Goal: Transaction & Acquisition: Purchase product/service

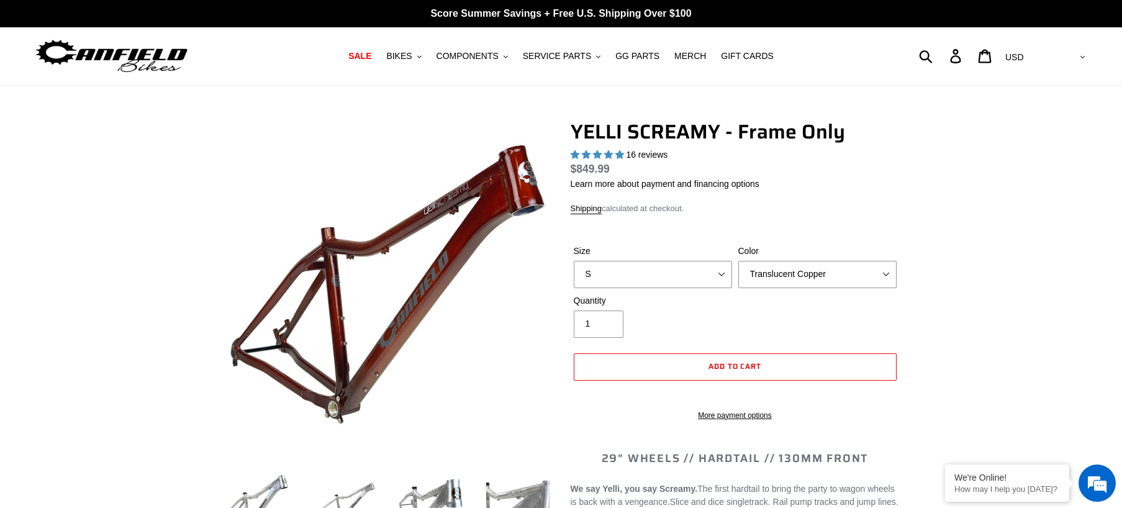
select select "highest-rating"
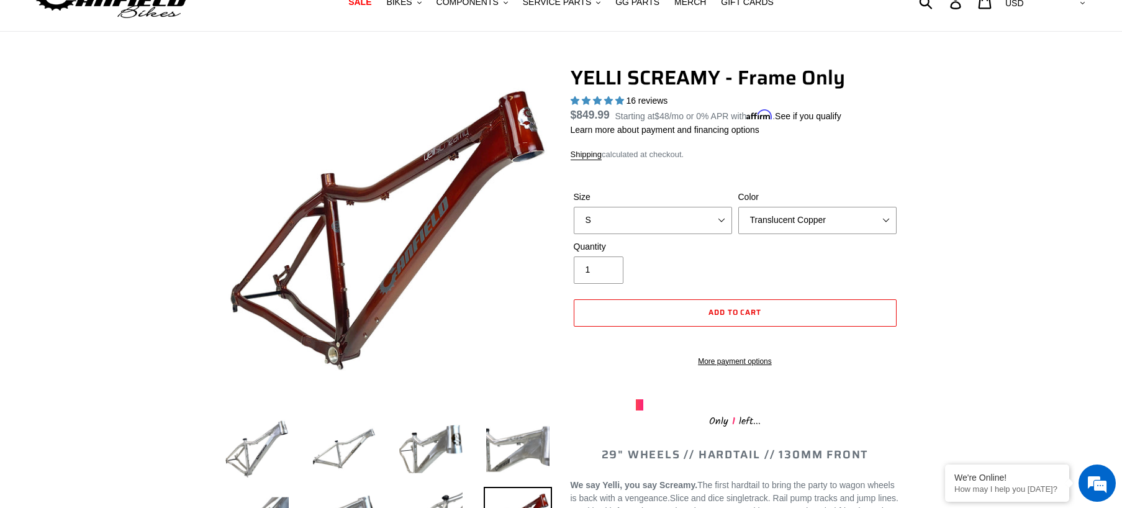
scroll to position [124, 0]
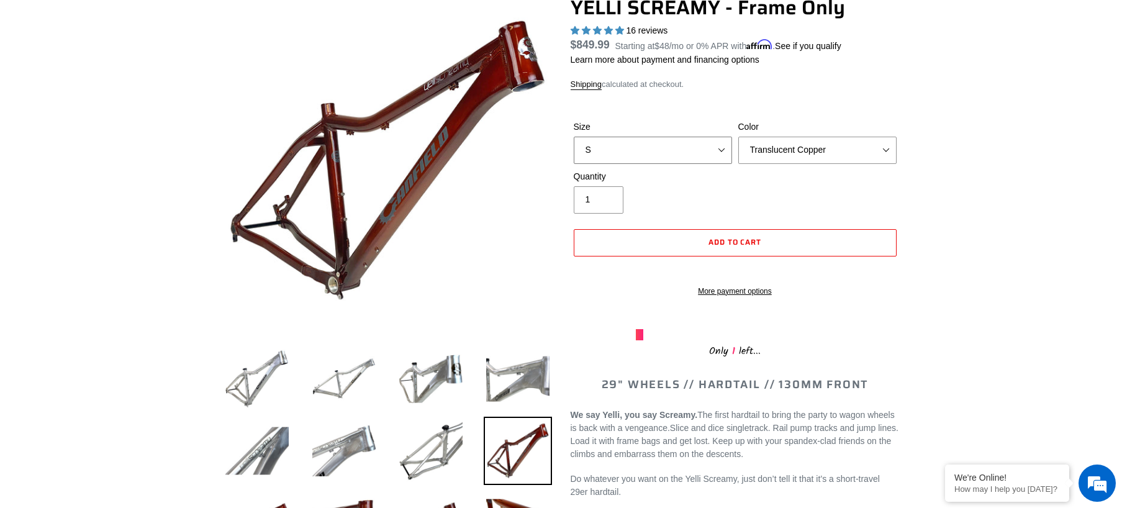
click at [722, 152] on select "S M L XL" at bounding box center [653, 150] width 158 height 27
select select "L"
click at [574, 137] on select "S M L XL" at bounding box center [653, 150] width 158 height 27
click at [889, 152] on select "Translucent Copper Purple Haze Raw" at bounding box center [817, 150] width 158 height 27
select select "Raw"
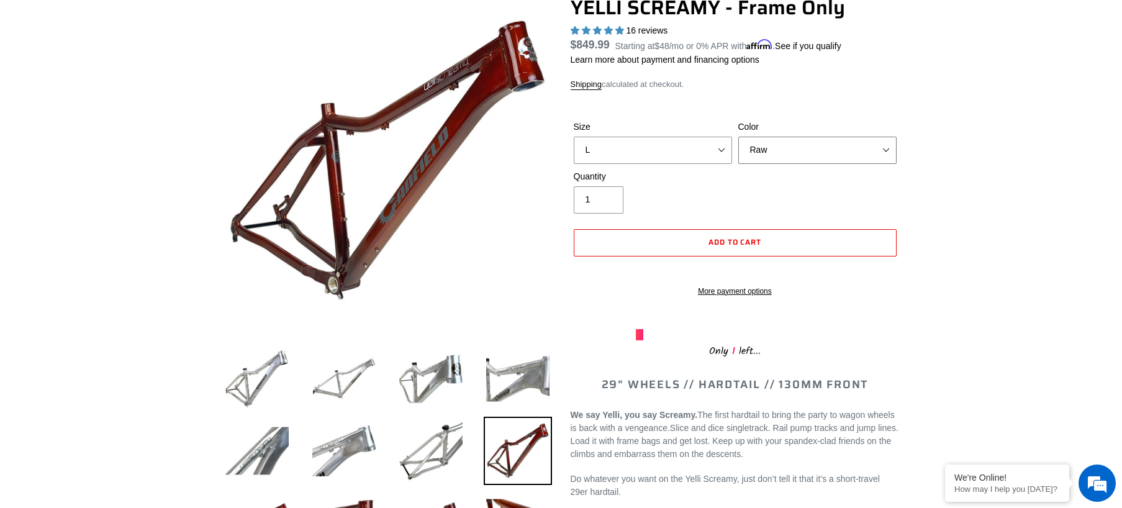
click at [738, 137] on select "Translucent Copper Purple Haze Raw" at bounding box center [817, 150] width 158 height 27
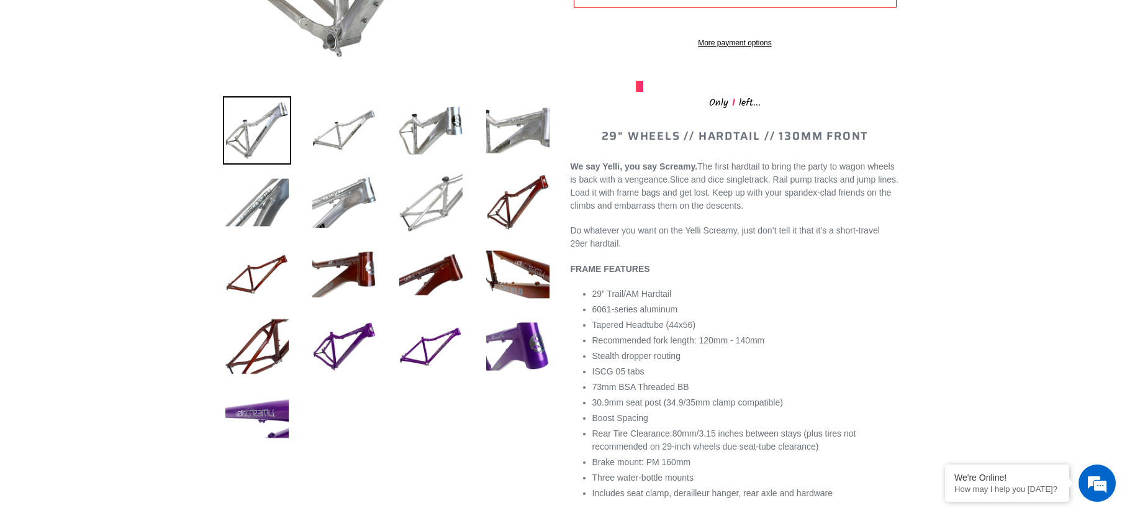
click at [435, 209] on img at bounding box center [431, 202] width 68 height 68
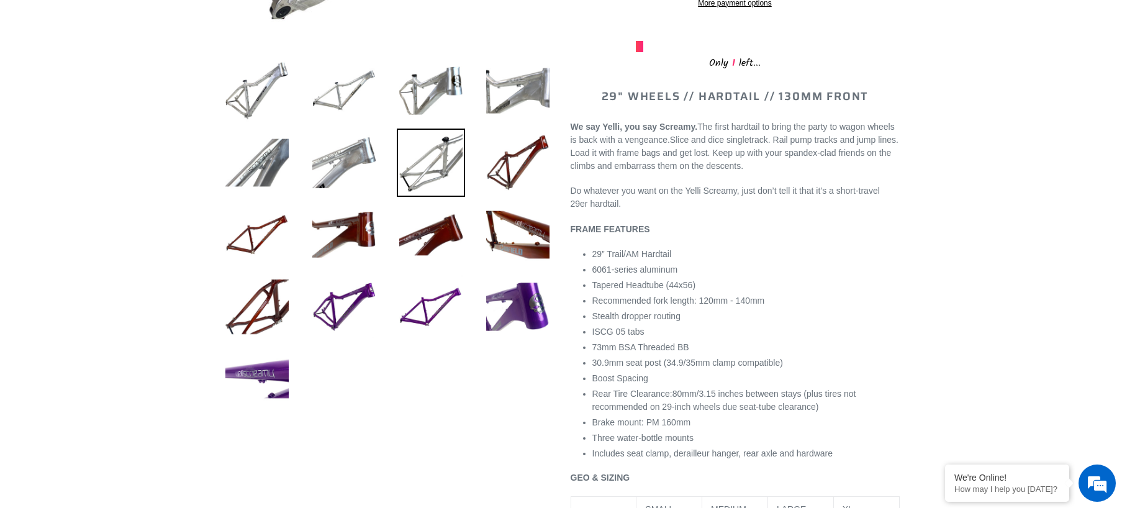
scroll to position [373, 0]
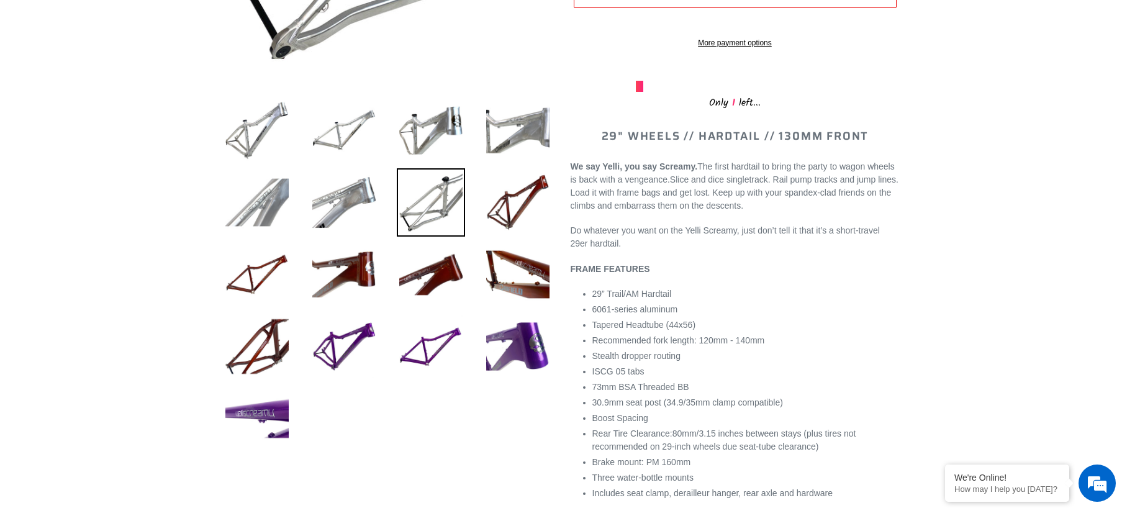
click at [255, 201] on img at bounding box center [257, 202] width 68 height 68
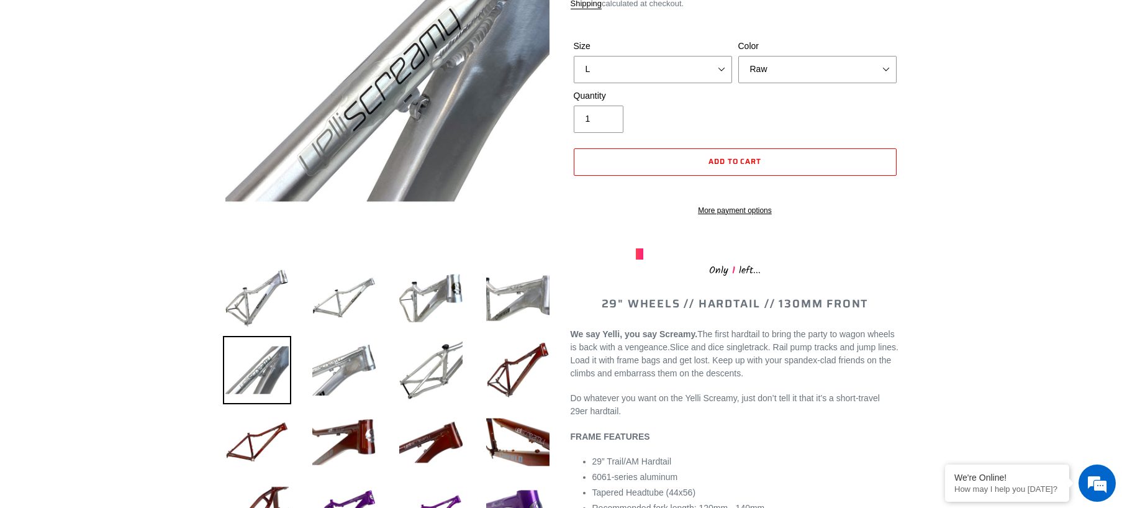
scroll to position [186, 0]
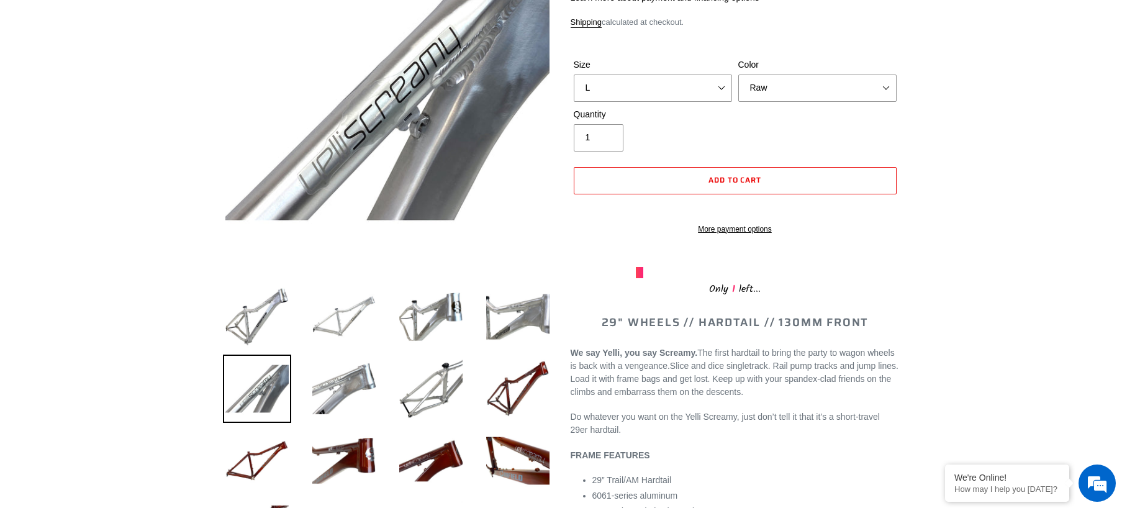
click at [343, 309] on img at bounding box center [344, 317] width 68 height 68
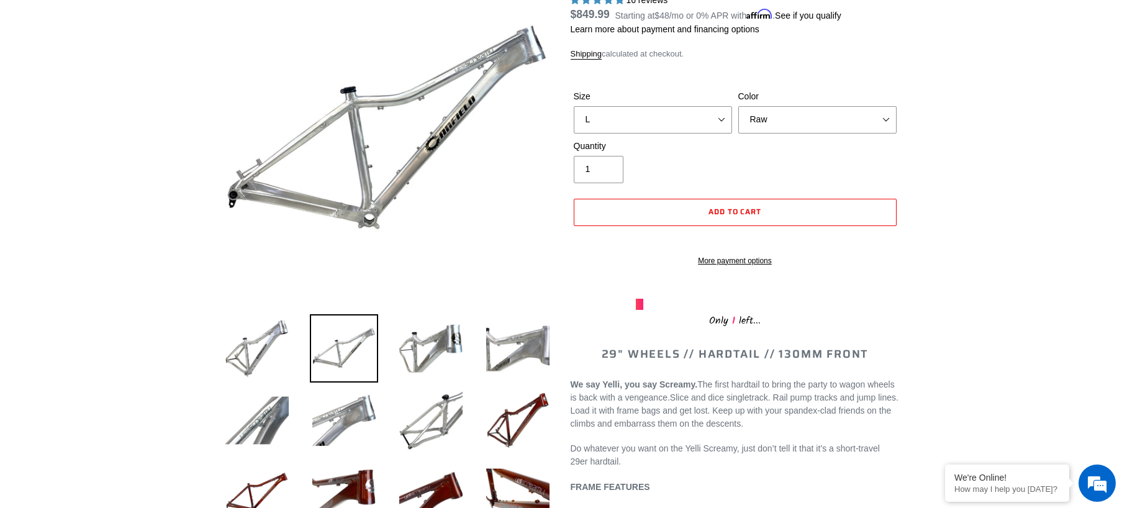
scroll to position [124, 0]
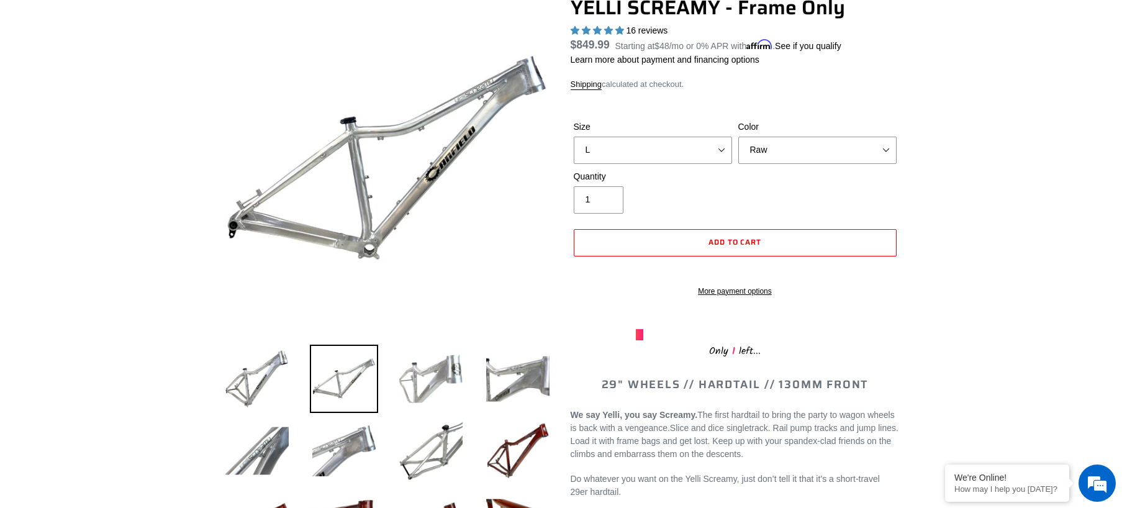
click at [428, 393] on img at bounding box center [431, 379] width 68 height 68
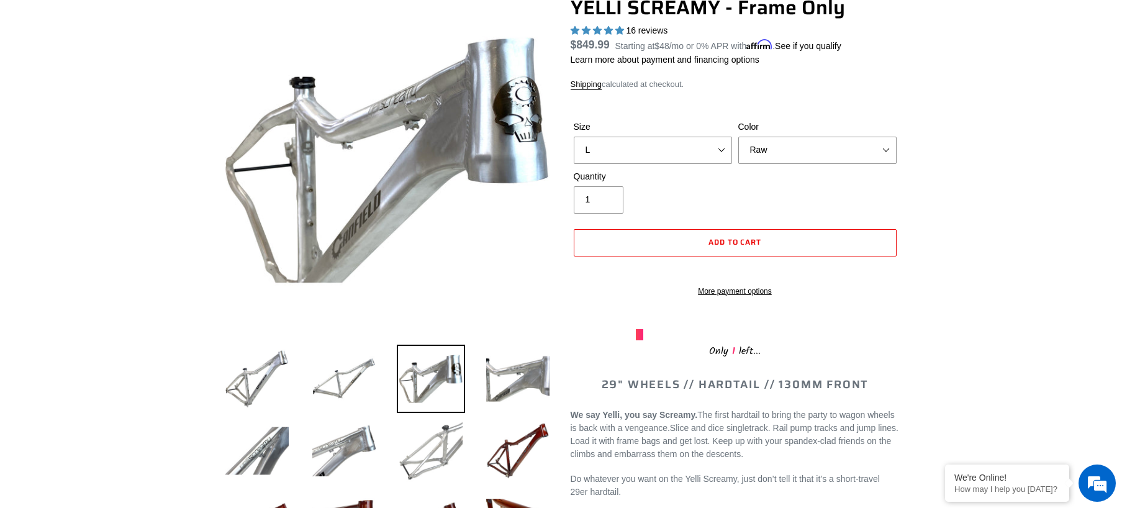
click at [446, 450] on img at bounding box center [431, 451] width 68 height 68
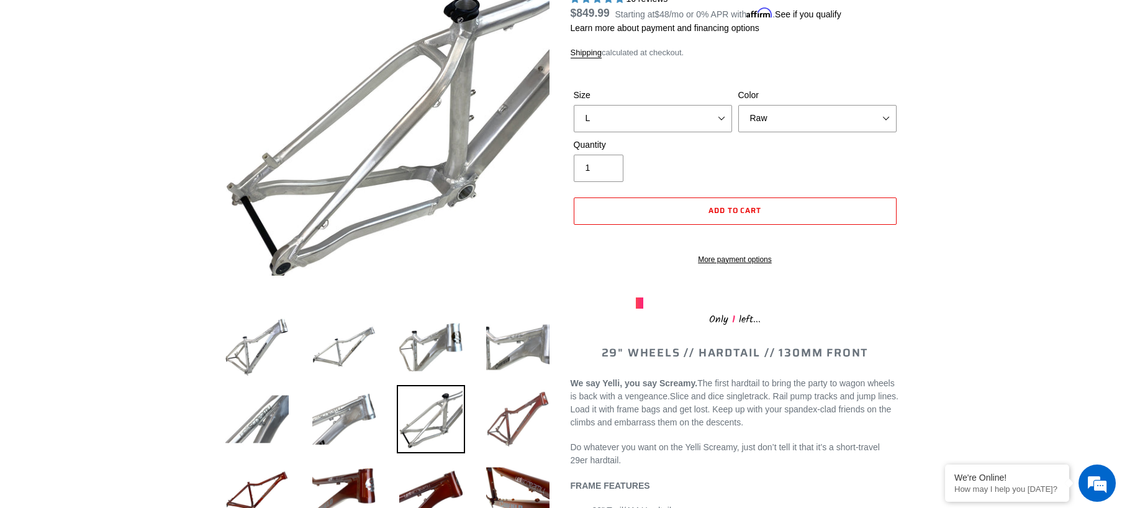
scroll to position [186, 0]
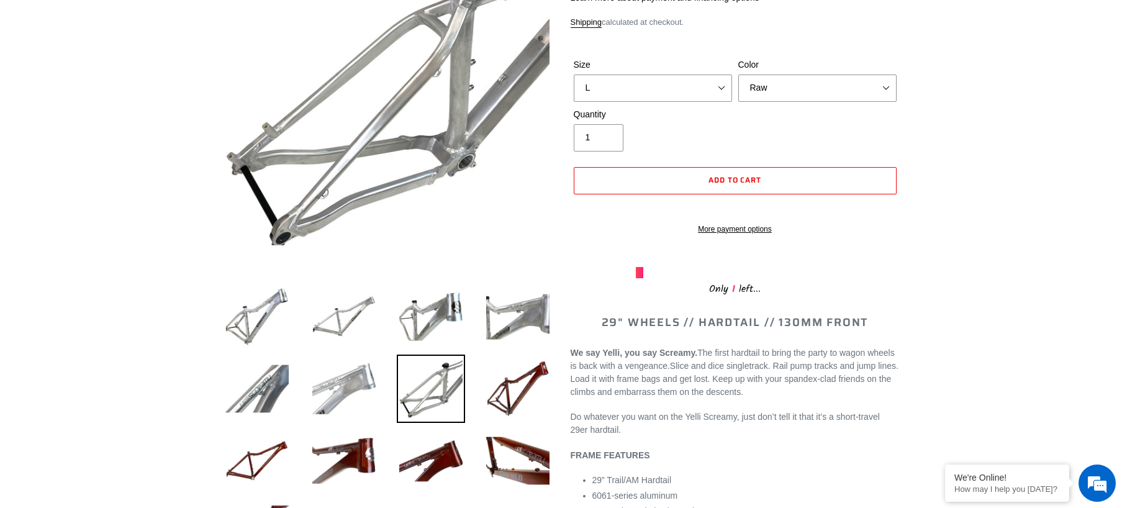
click at [335, 378] on img at bounding box center [344, 389] width 68 height 68
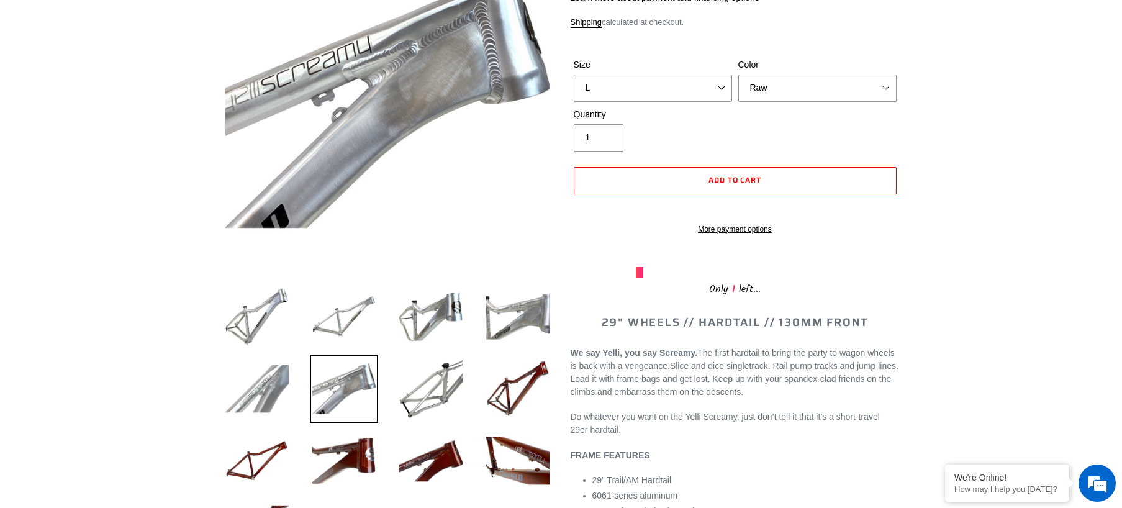
click at [253, 379] on img at bounding box center [257, 389] width 68 height 68
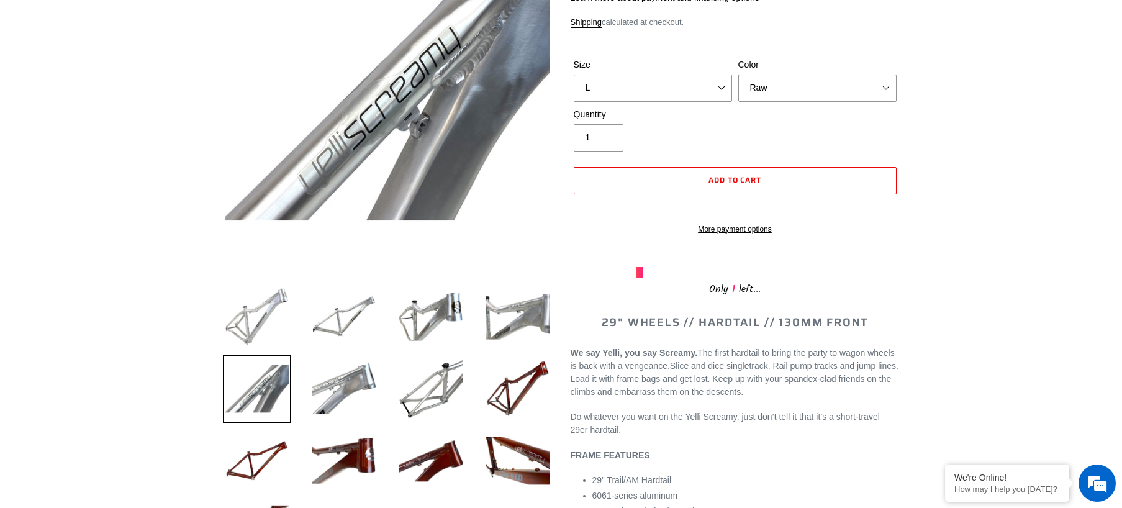
click at [274, 325] on img at bounding box center [257, 317] width 68 height 68
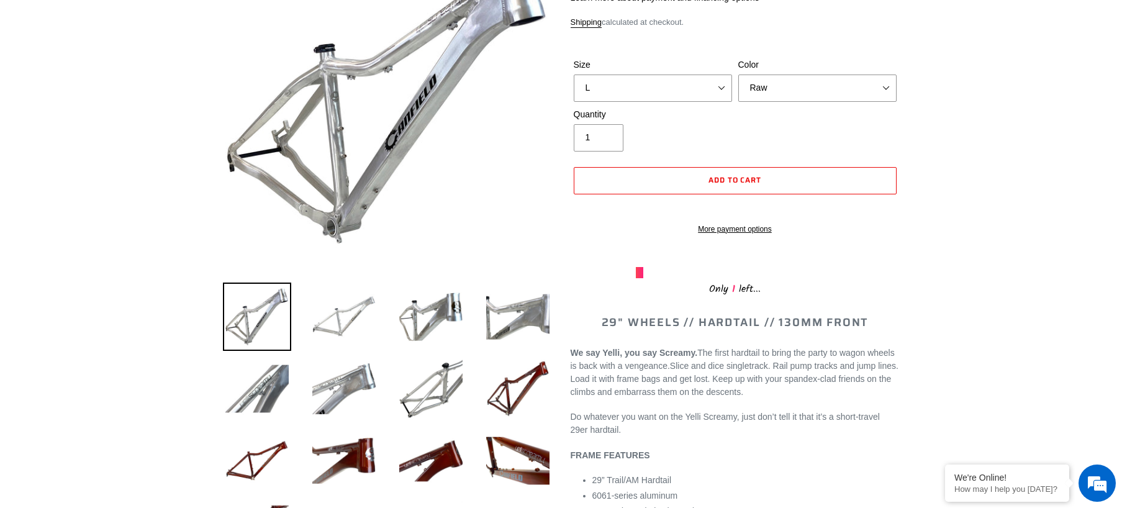
click at [353, 316] on img at bounding box center [344, 317] width 68 height 68
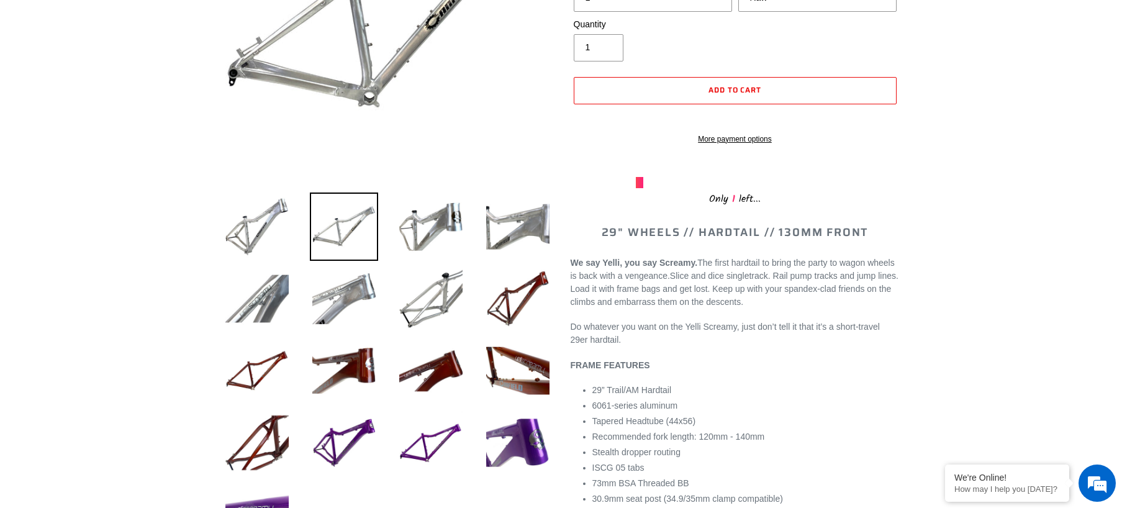
scroll to position [310, 0]
